Goal: Information Seeking & Learning: Understand process/instructions

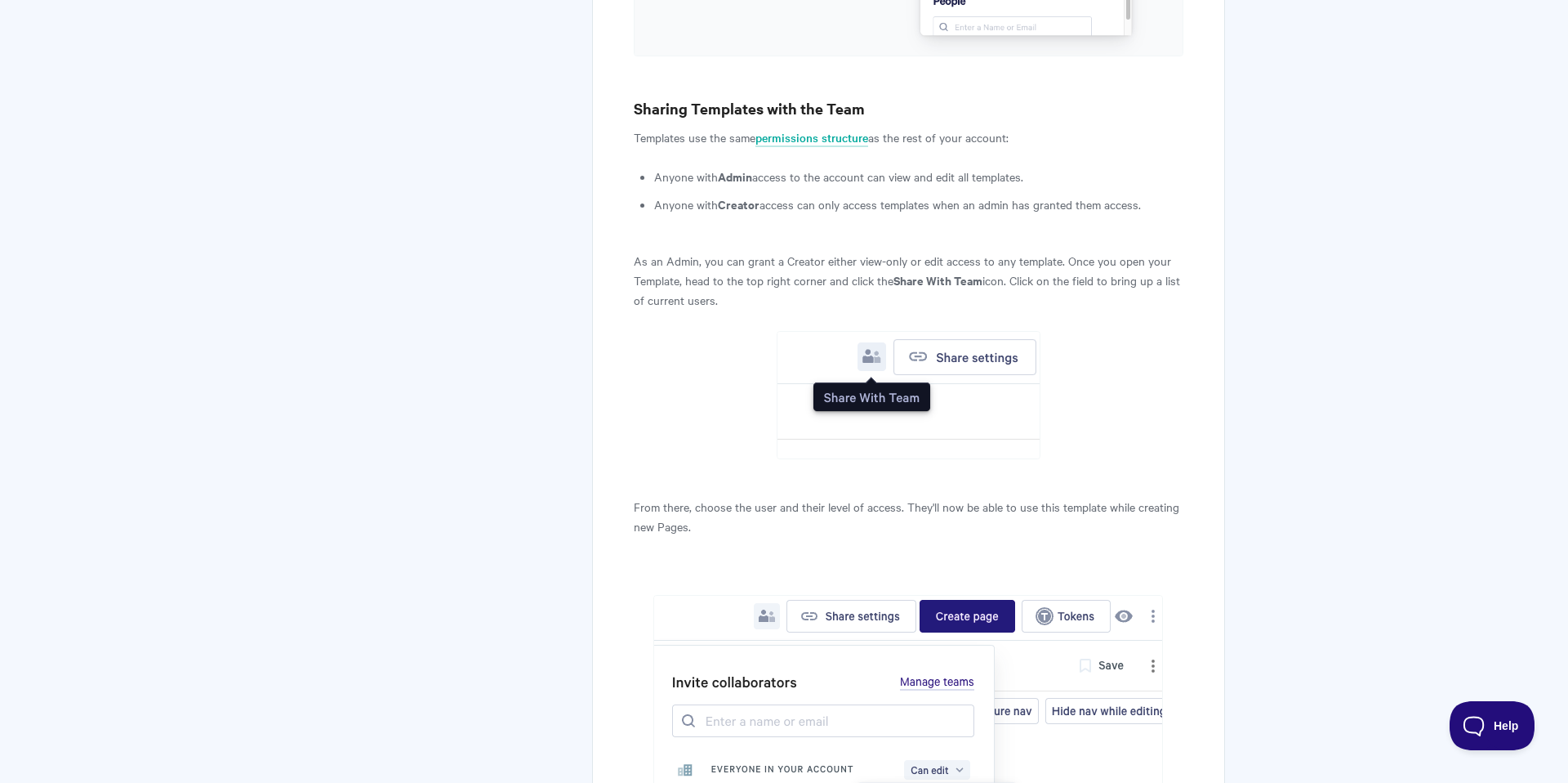
scroll to position [3127, 0]
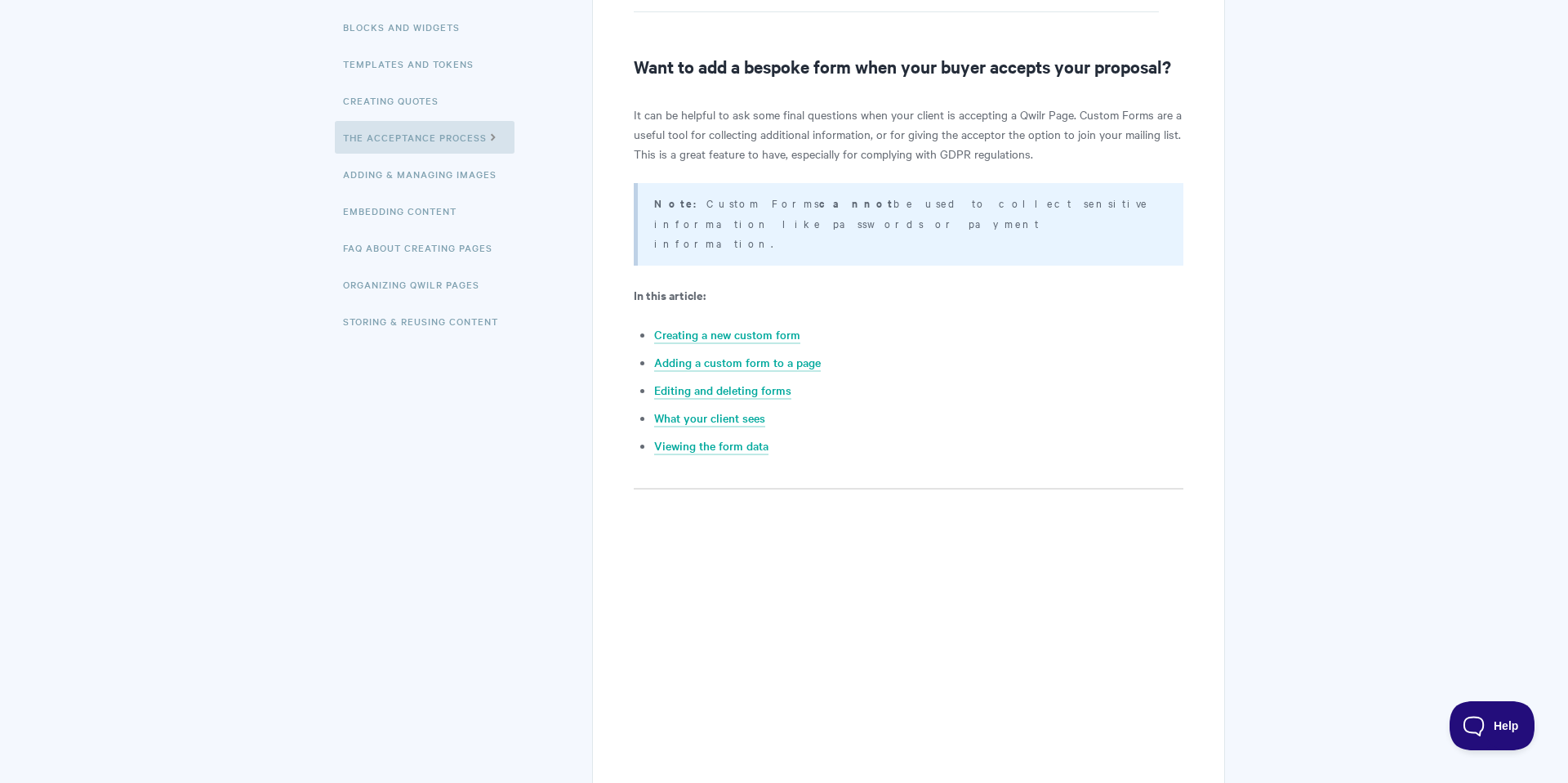
scroll to position [325, 0]
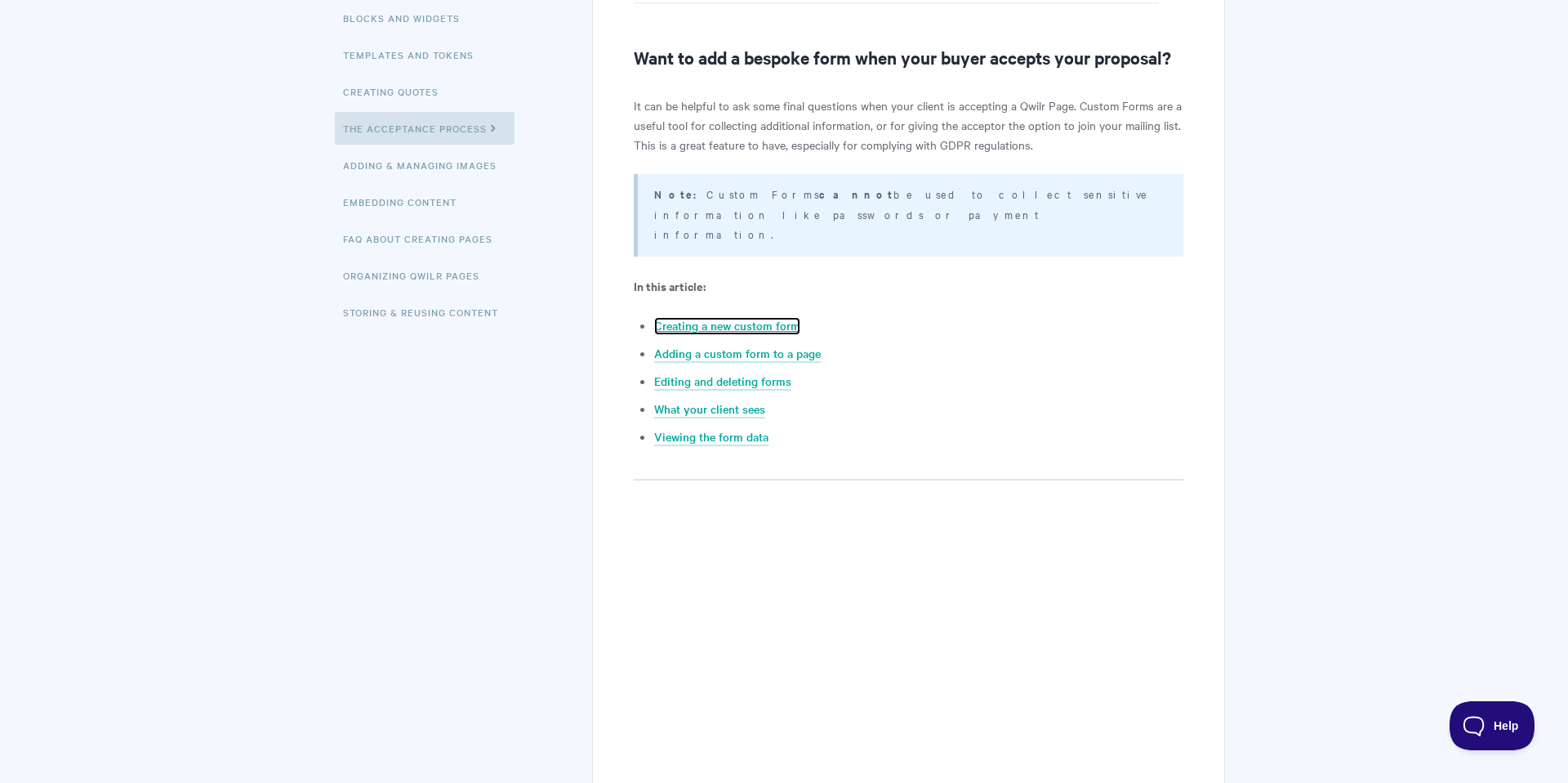
click at [687, 316] on link "Creating a new custom form" at bounding box center [727, 325] width 146 height 18
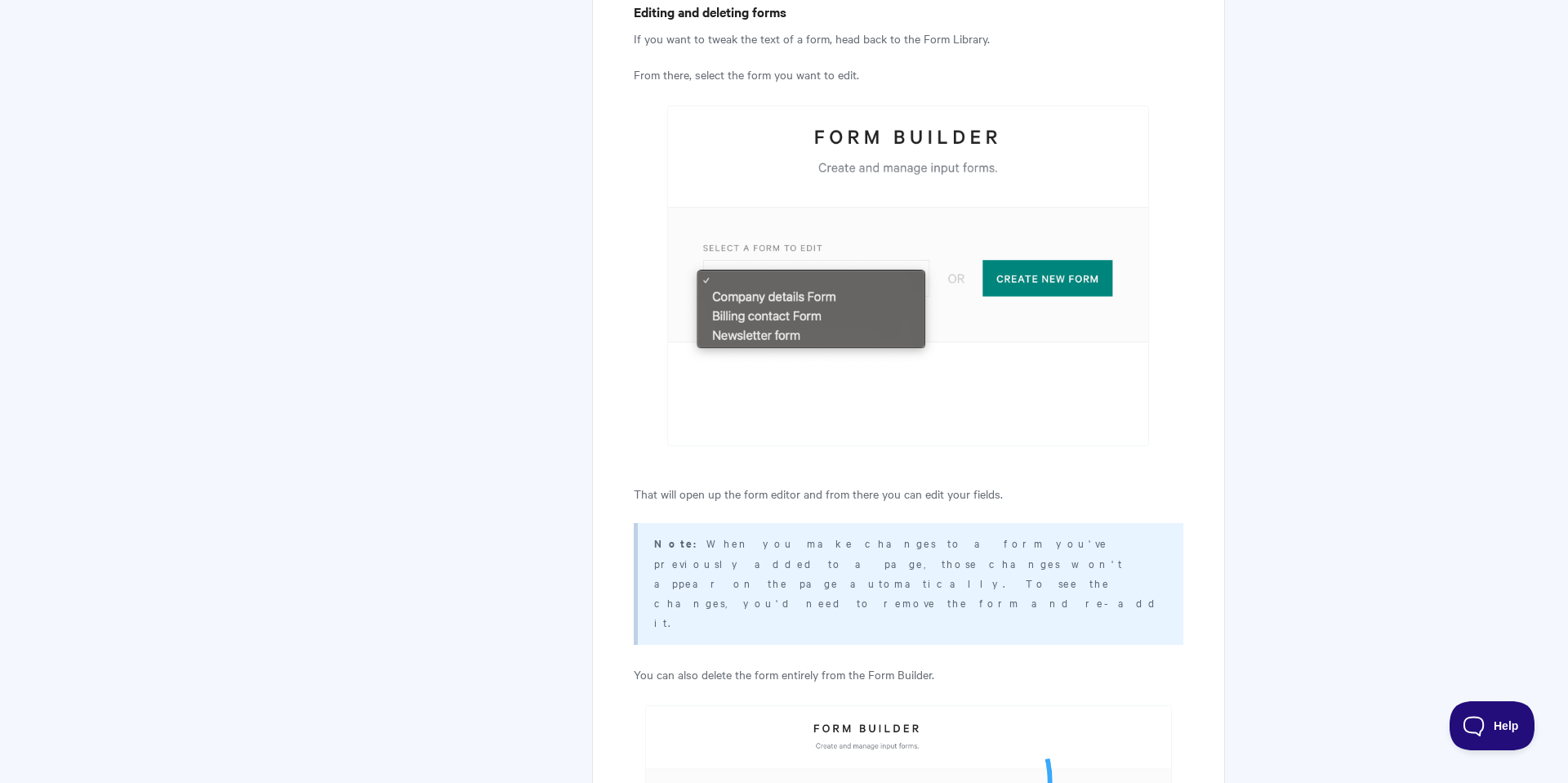
scroll to position [4853, 0]
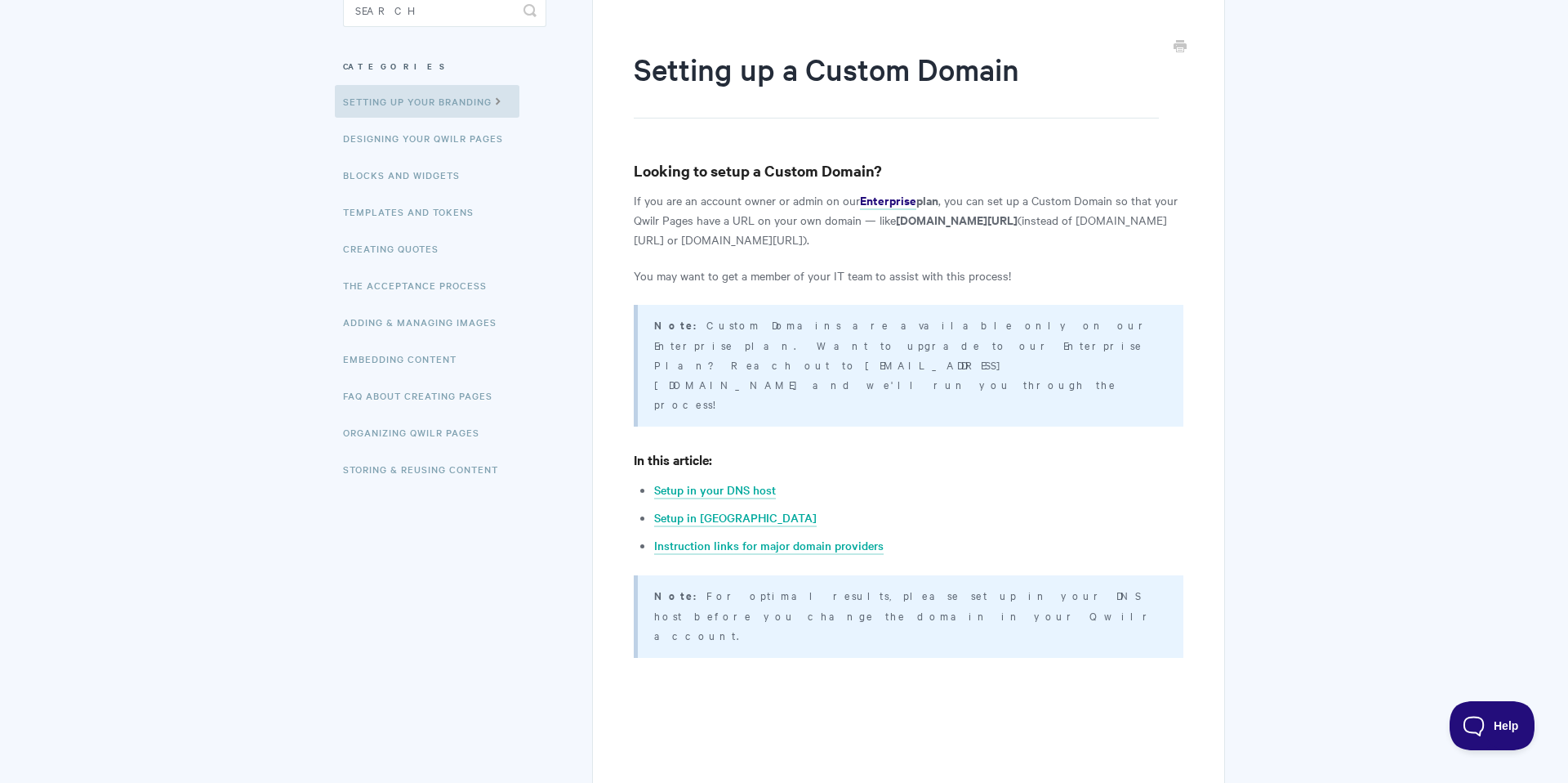
scroll to position [181, 0]
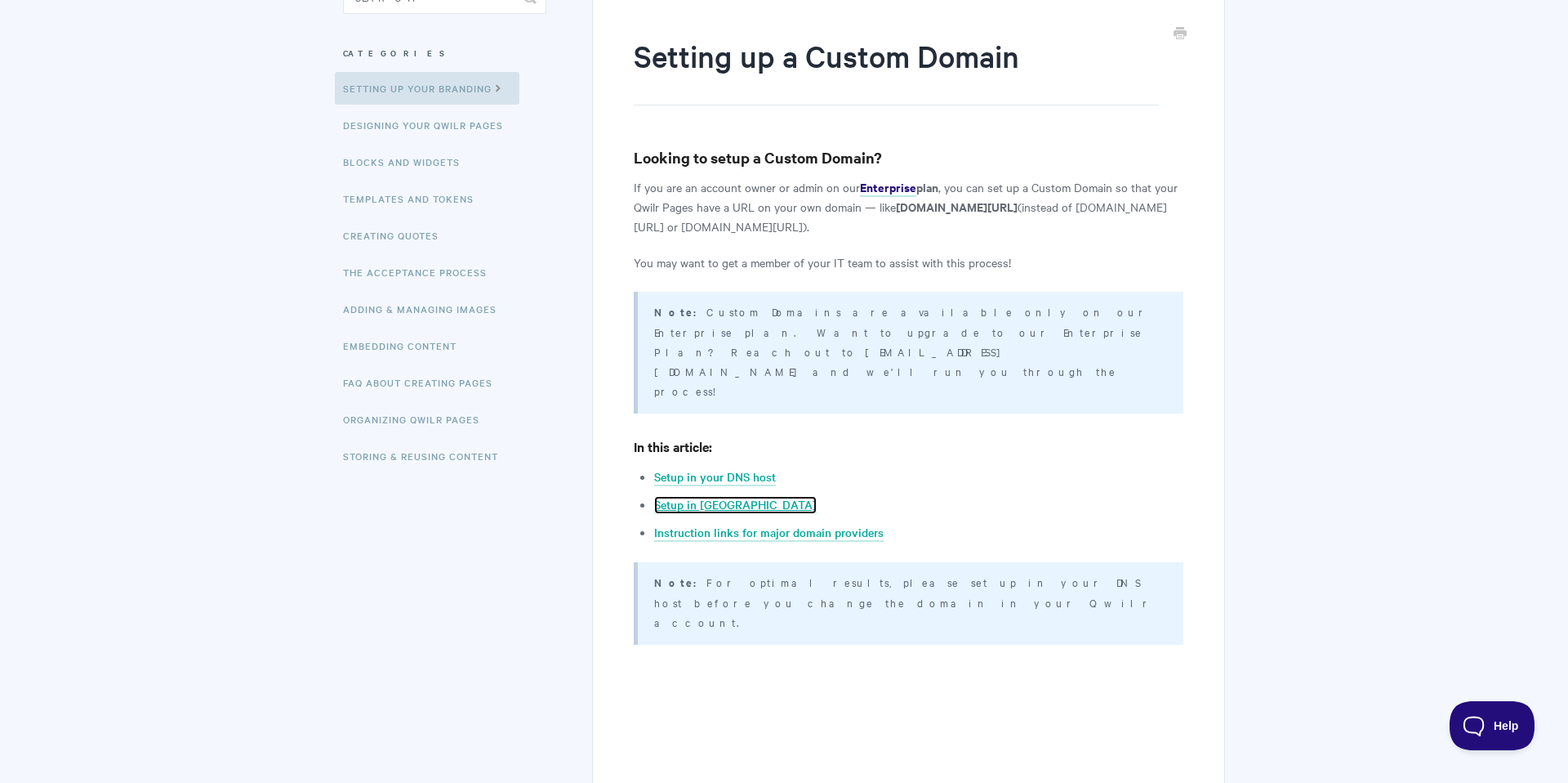
click at [688, 496] on link "Setup in [GEOGRAPHIC_DATA]" at bounding box center [736, 504] width 163 height 18
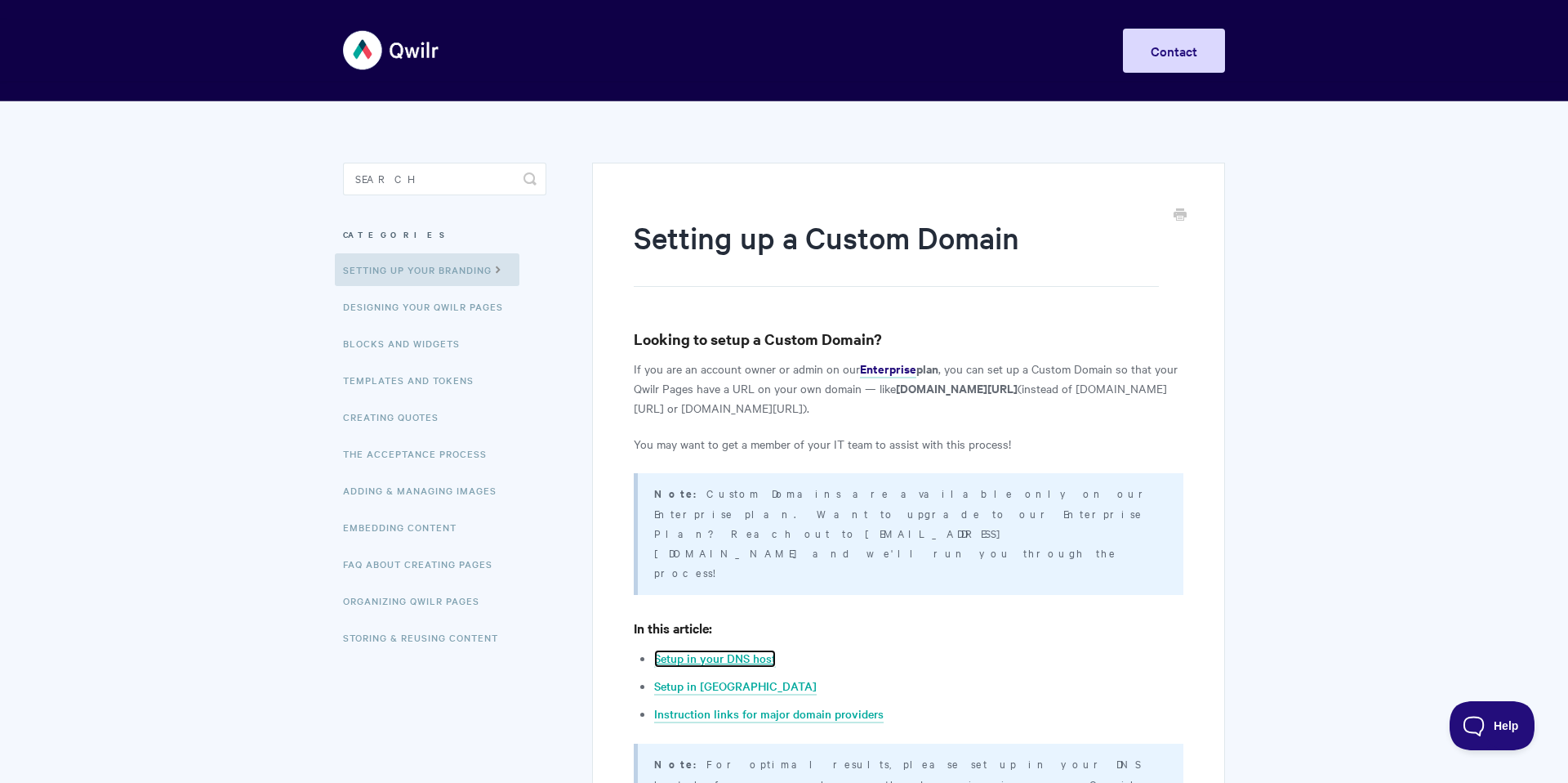
click at [685, 649] on link "Setup in your DNS host" at bounding box center [715, 658] width 122 height 18
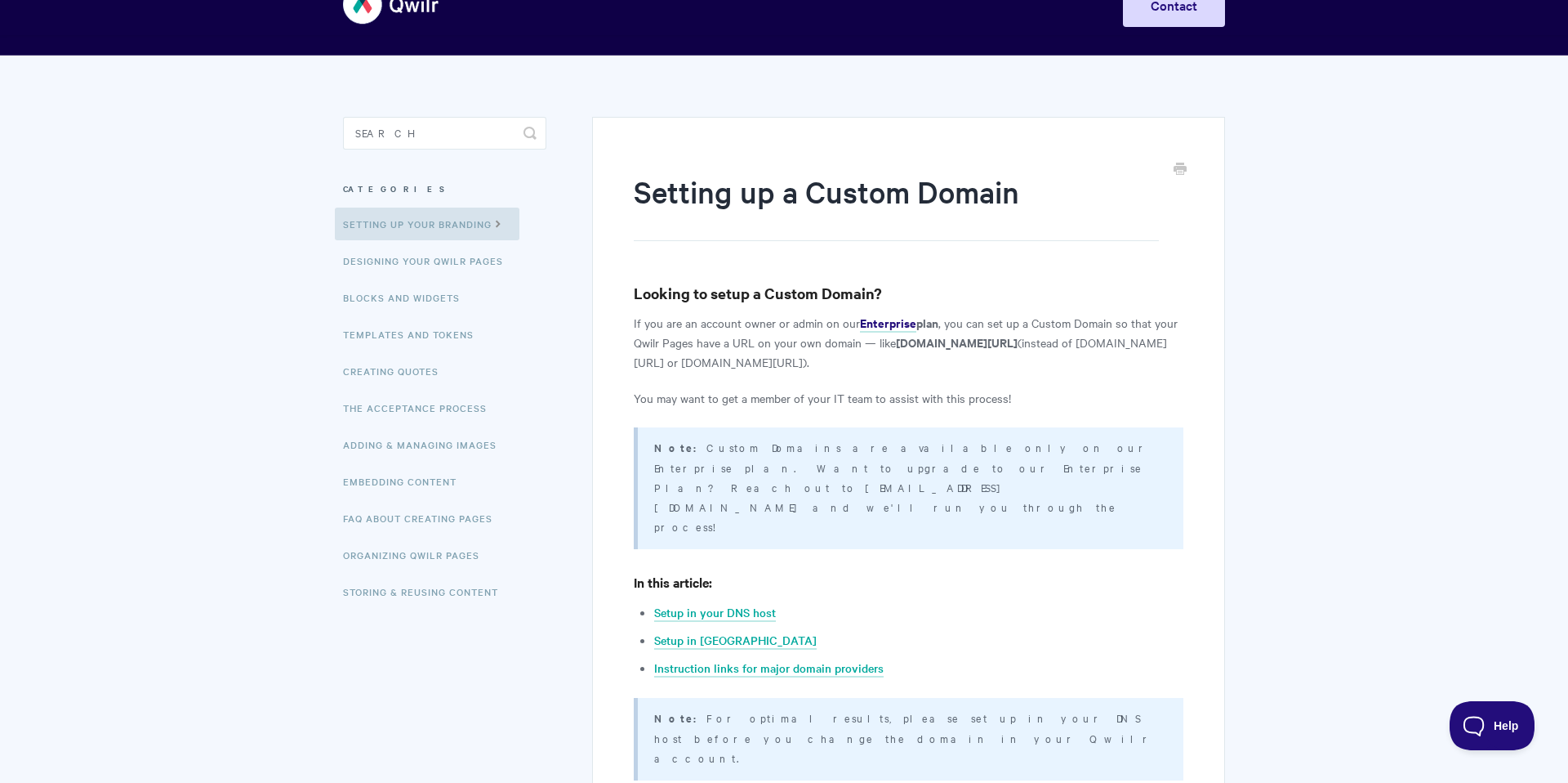
scroll to position [49, 0]
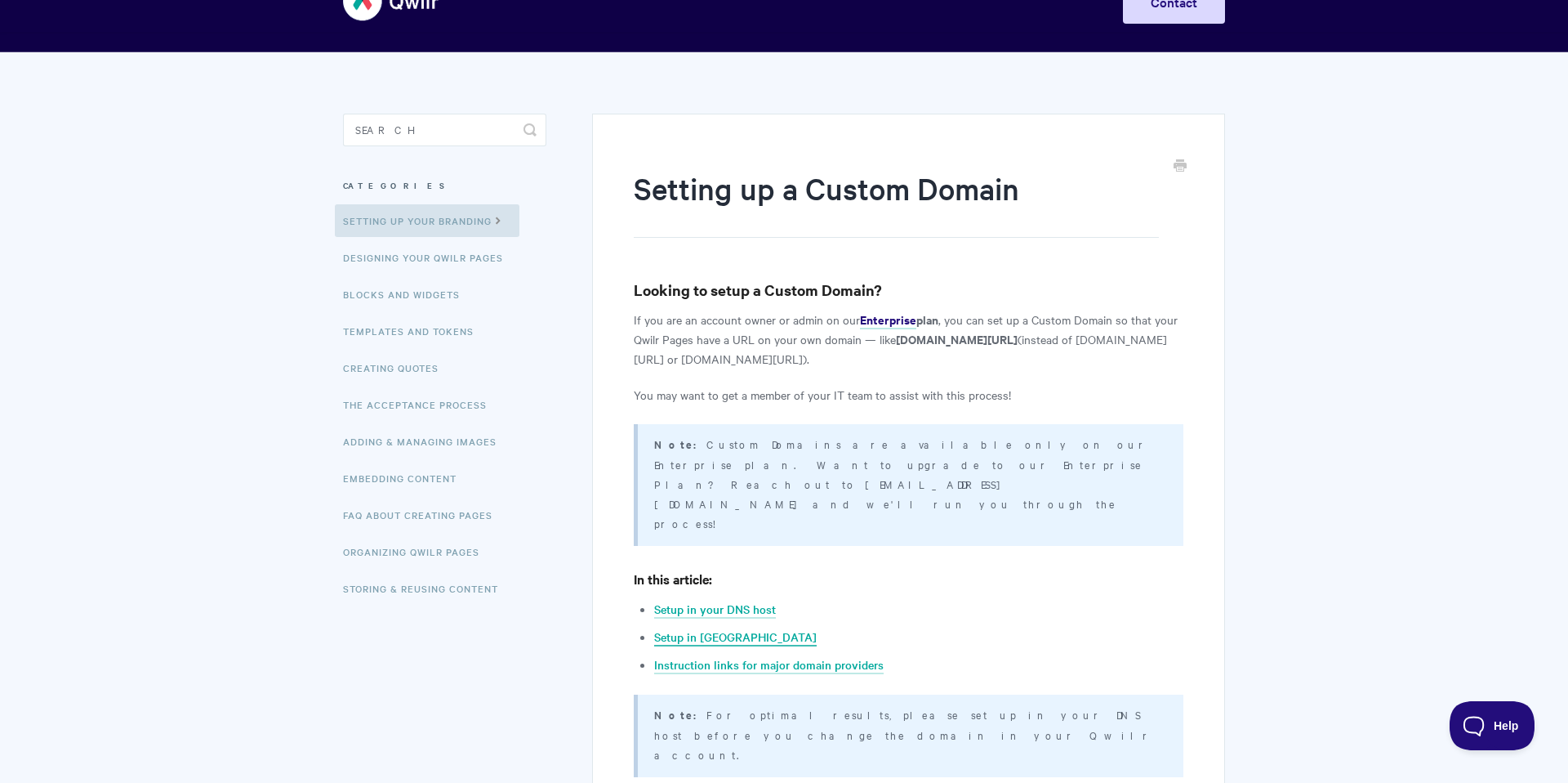
click at [710, 628] on link "Setup in [GEOGRAPHIC_DATA]" at bounding box center [736, 637] width 163 height 18
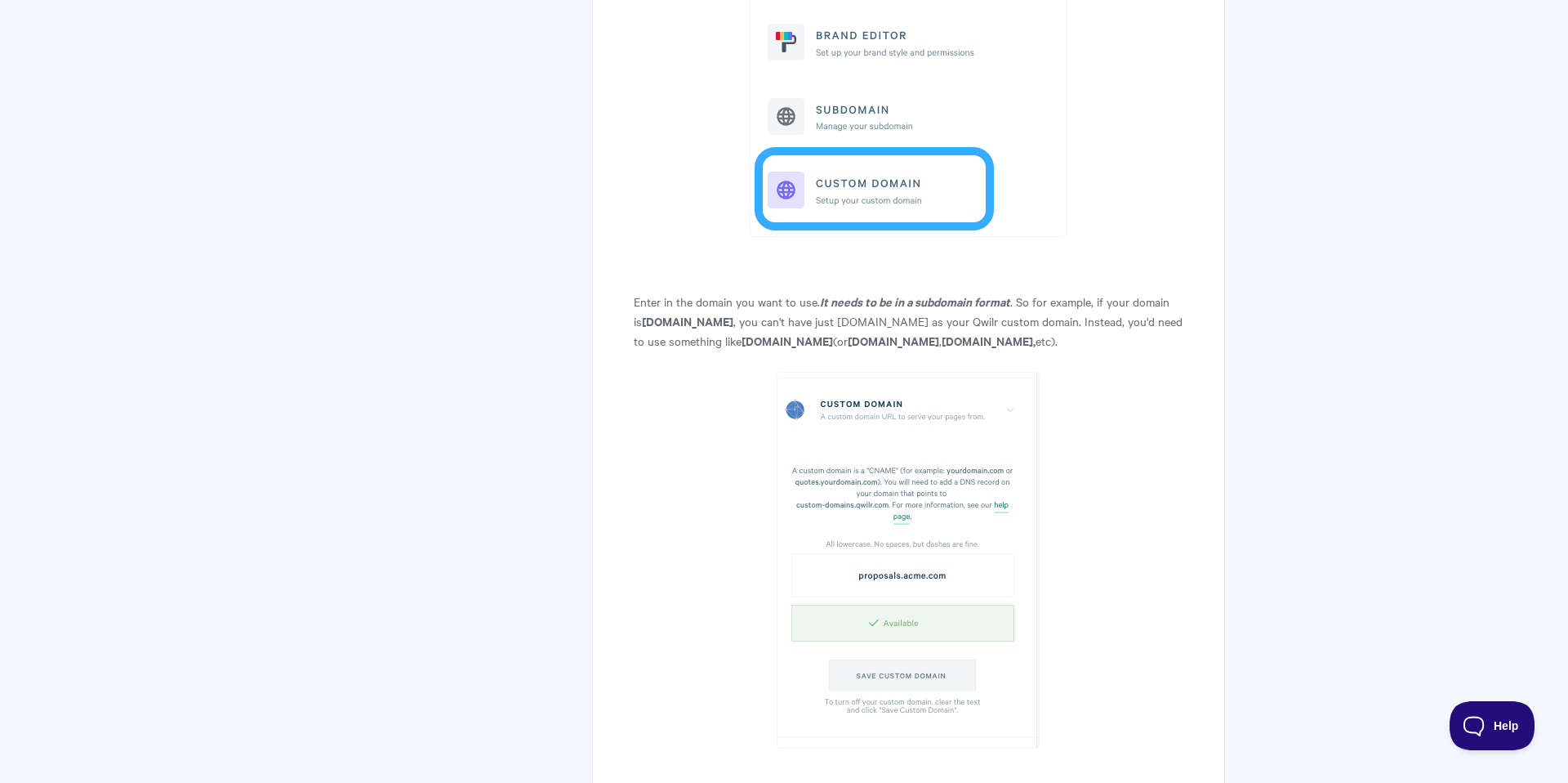
scroll to position [2379, 0]
